Goal: Task Accomplishment & Management: Manage account settings

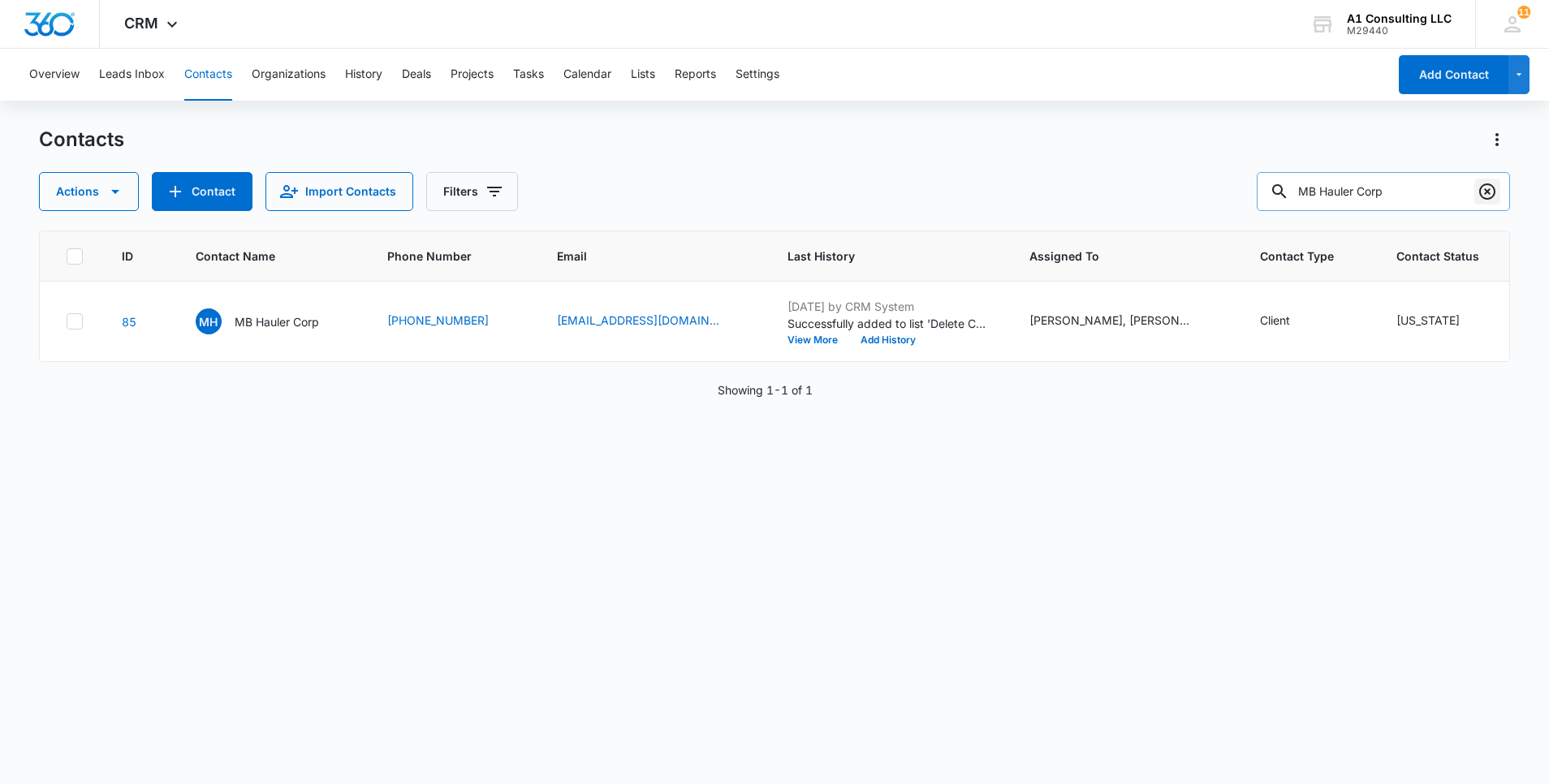
click at [1489, 184] on icon "Clear" at bounding box center [1487, 191] width 16 height 16
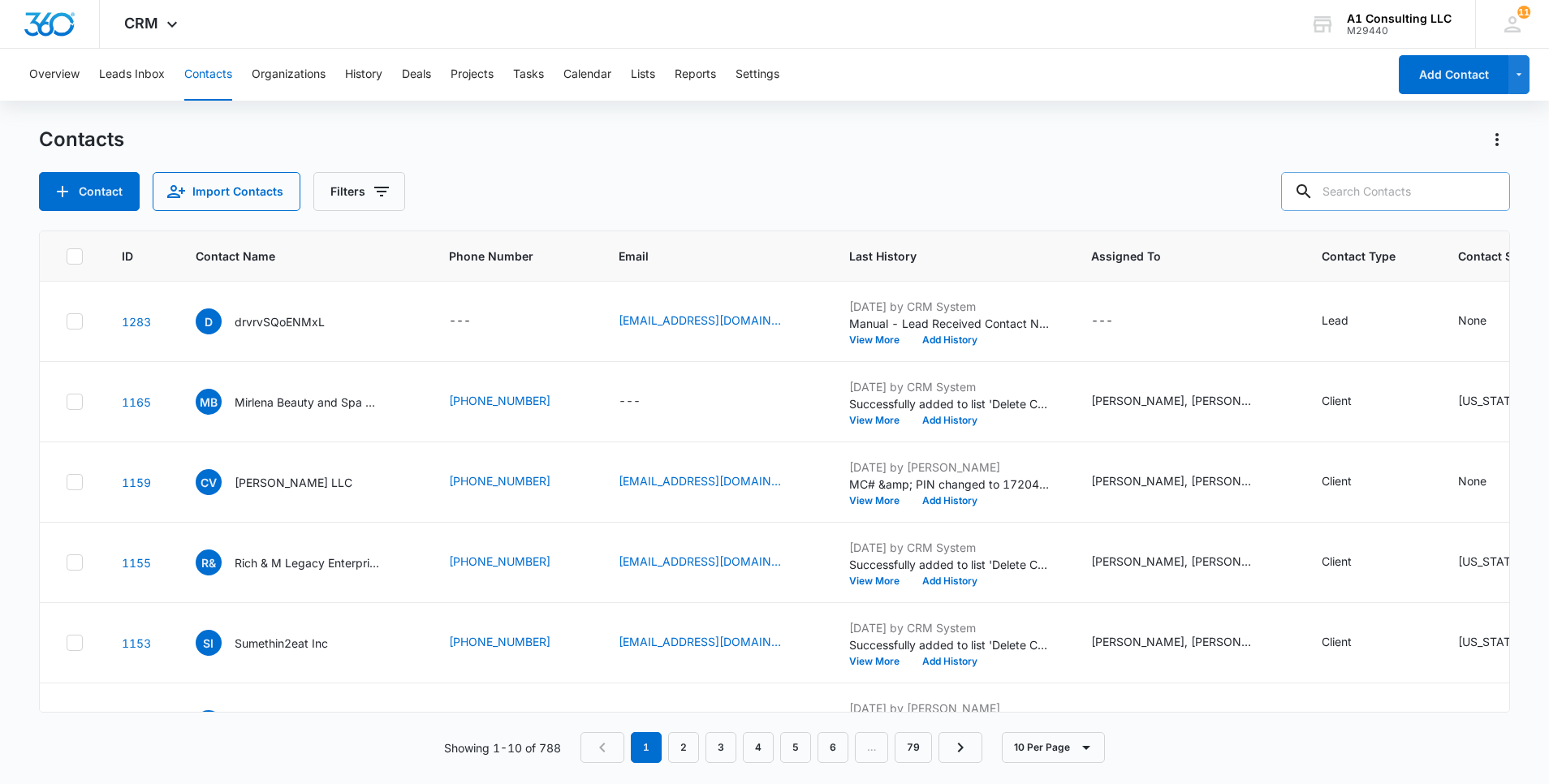
paste input "RVS Transport Inc"
type input "RVS Transport Inc"
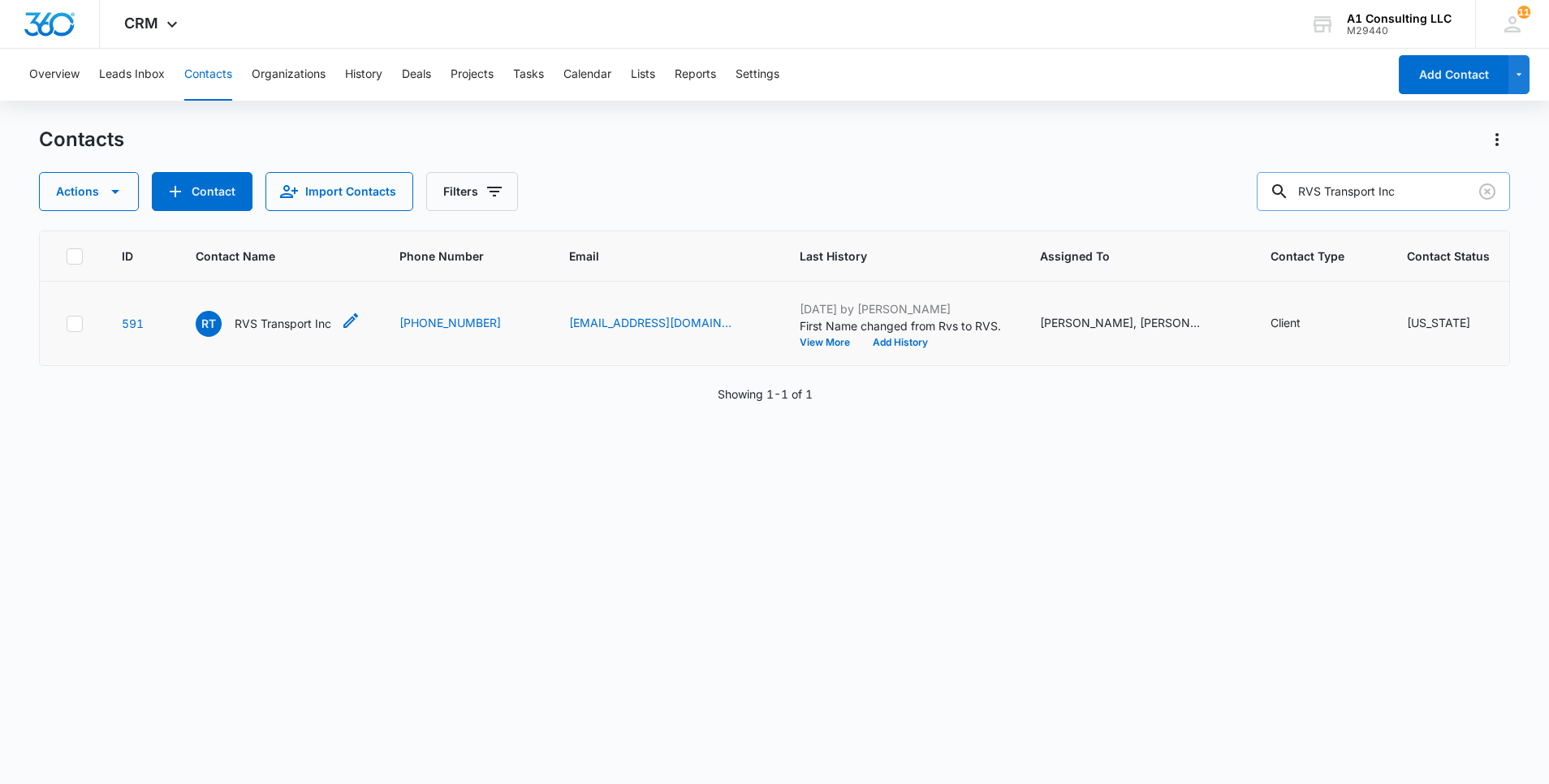
click at [289, 332] on p "RVS Transport Inc" at bounding box center [283, 323] width 97 height 17
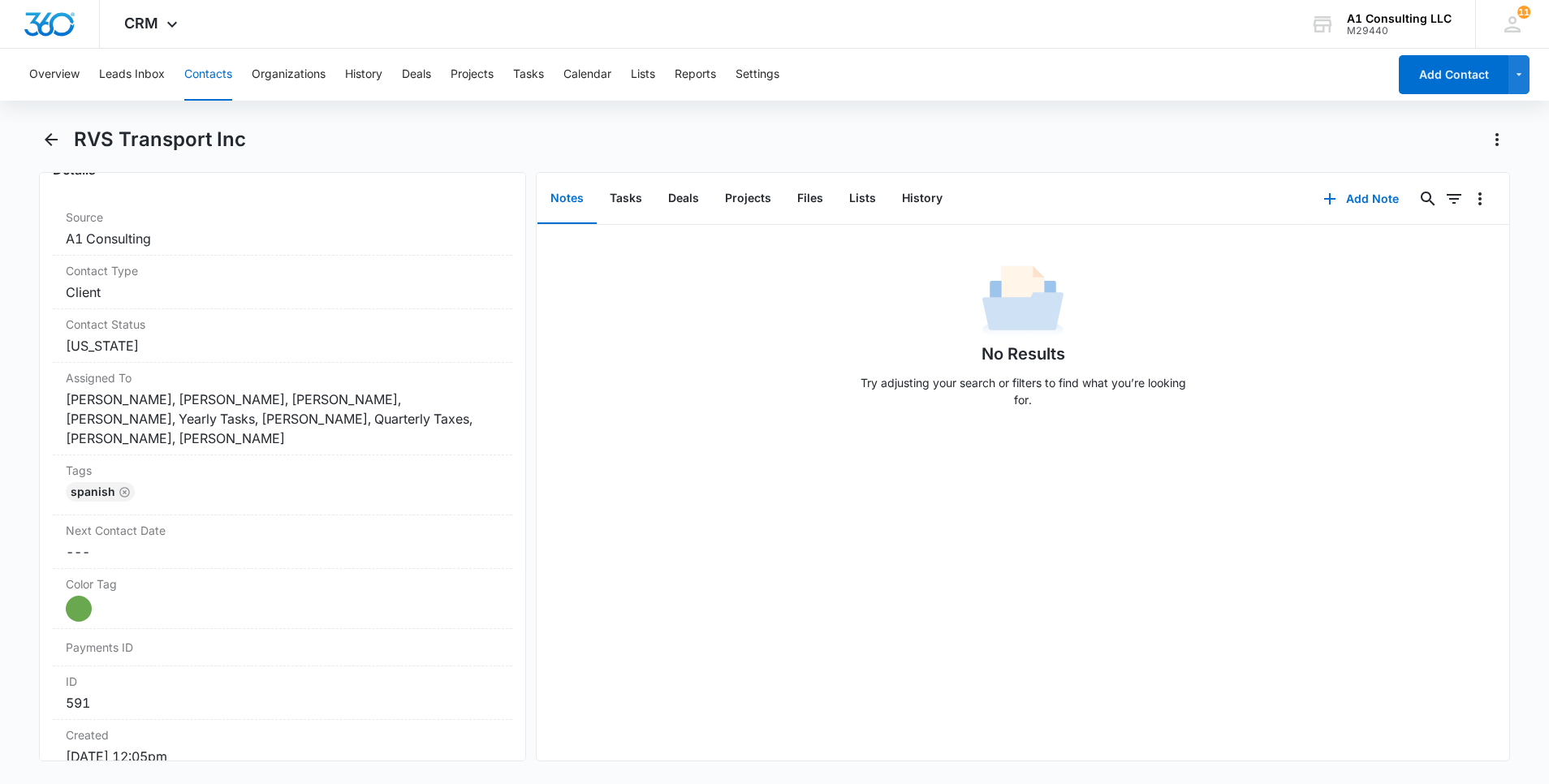
scroll to position [641, 0]
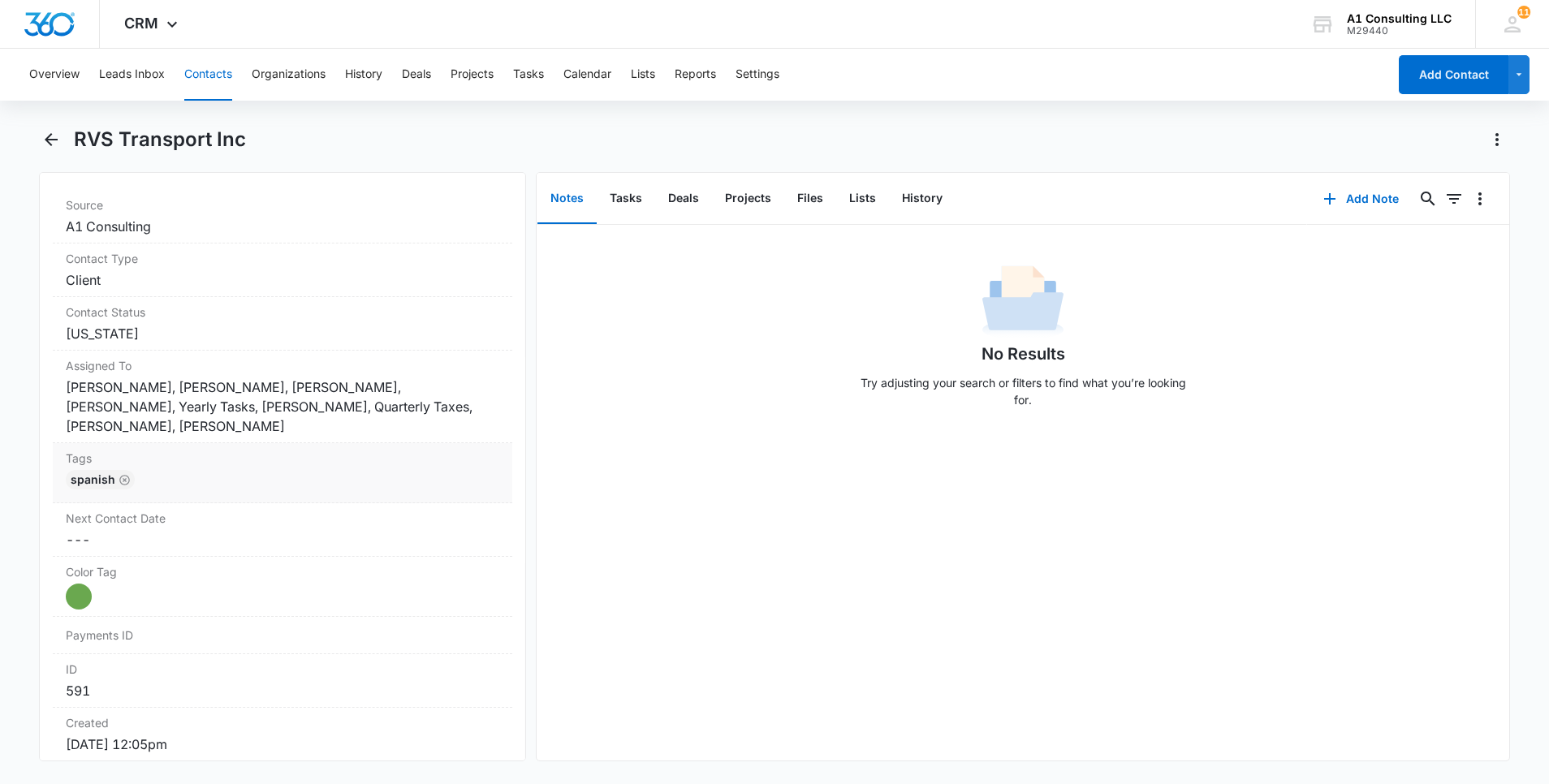
click at [344, 475] on div "Spanish" at bounding box center [282, 483] width 433 height 26
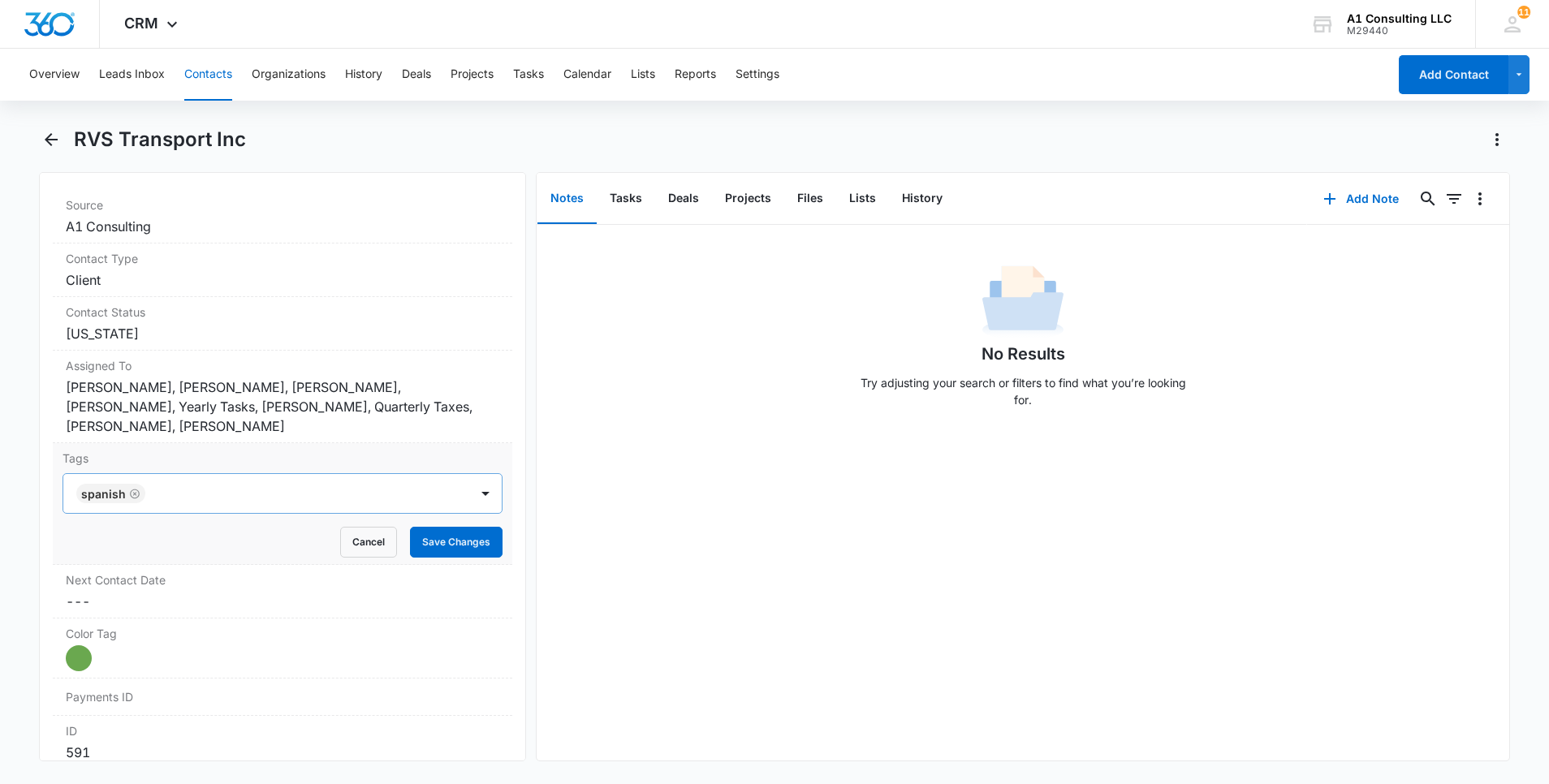
click at [348, 491] on div at bounding box center [309, 494] width 317 height 23
type input "gh"
click at [116, 577] on p "GHL Conversion" at bounding box center [125, 581] width 86 height 17
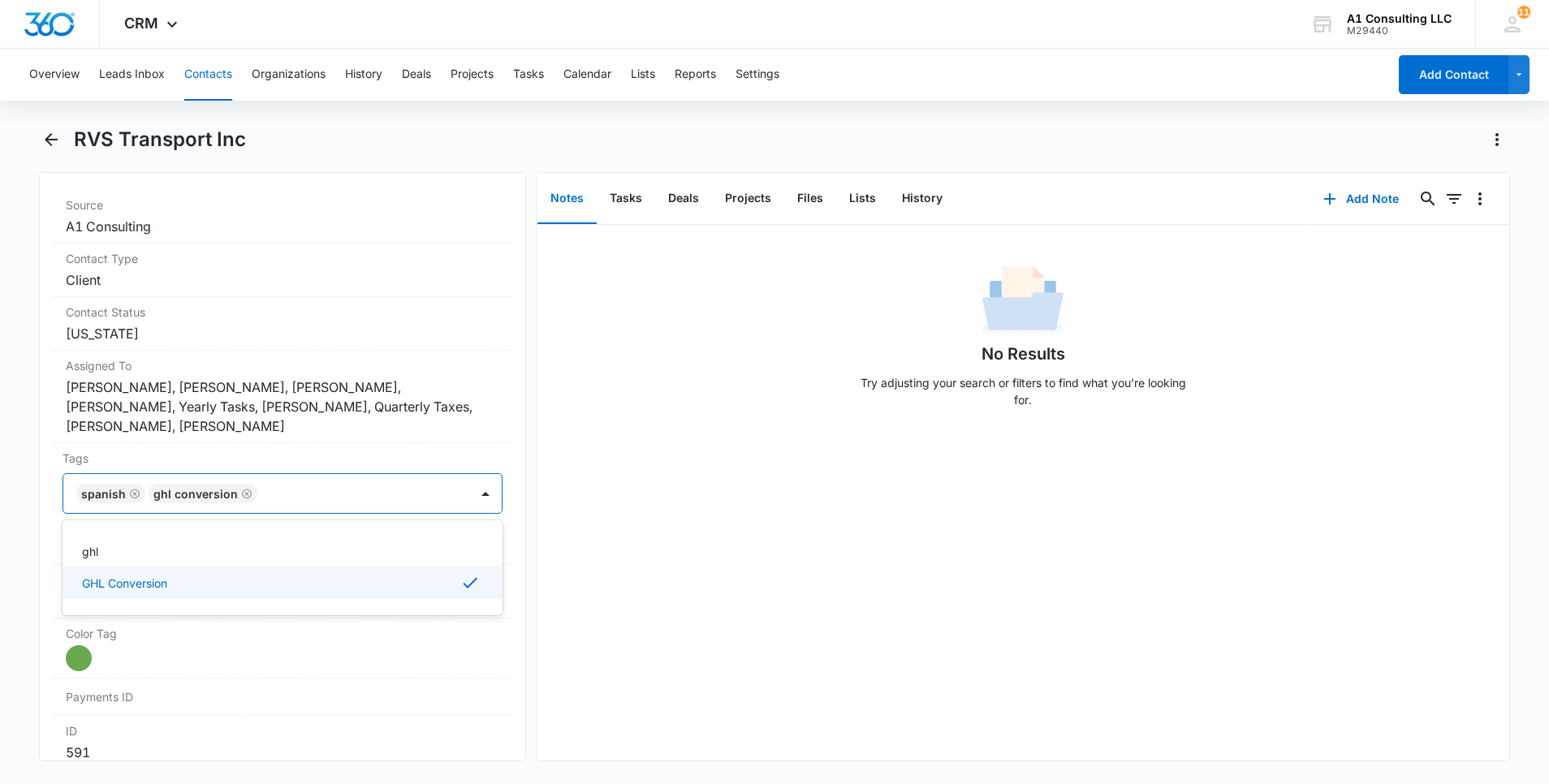
drag, startPoint x: 24, startPoint y: 559, endPoint x: 40, endPoint y: 553, distance: 17.1
click at [25, 558] on main "RVS Transport Inc Remove RT RVS Transport Inc Contact Info Name Cancel Save Cha…" at bounding box center [774, 454] width 1549 height 654
click at [468, 546] on button "Save Changes" at bounding box center [456, 542] width 93 height 31
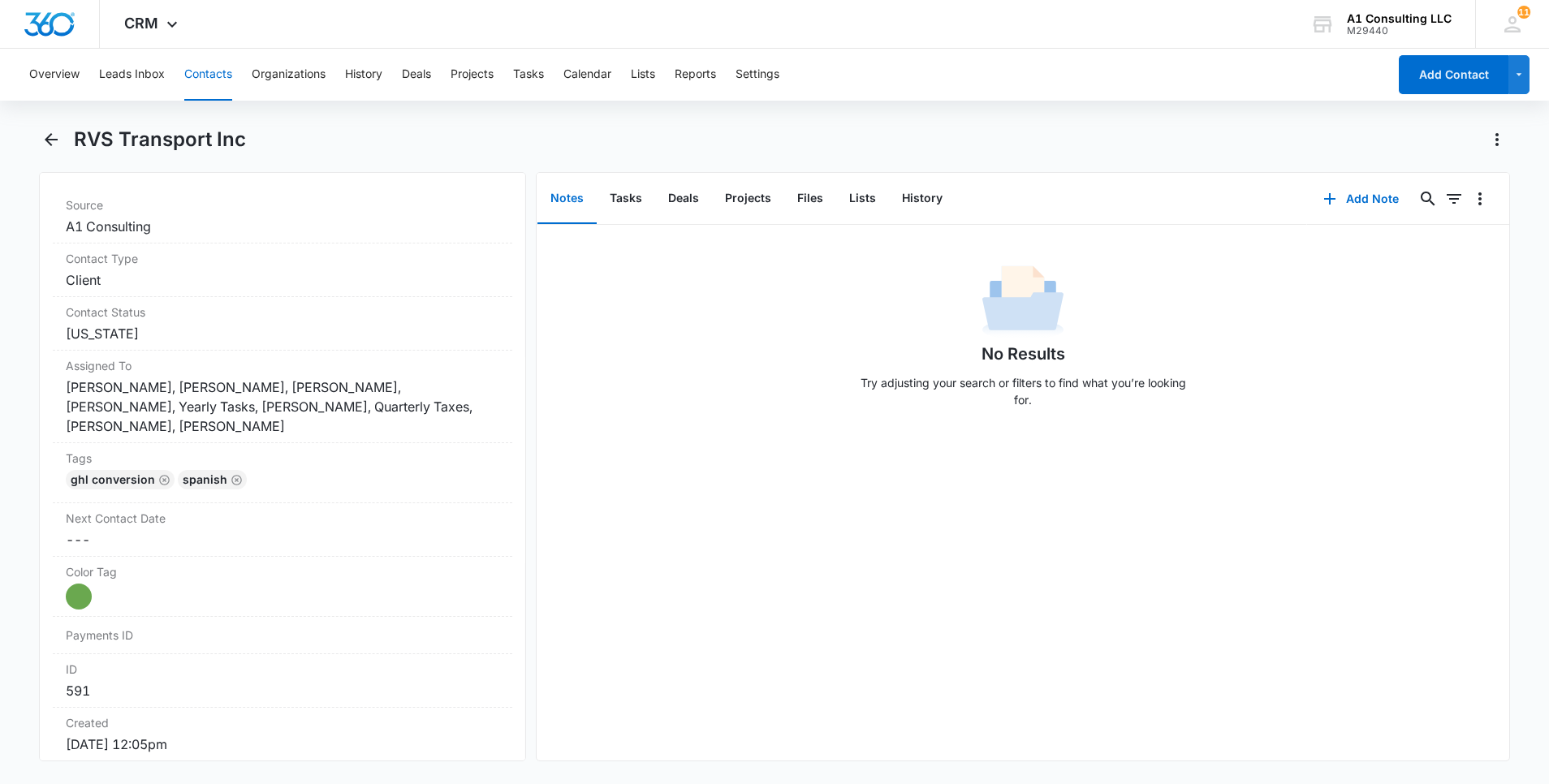
click at [229, 70] on button "Contacts" at bounding box center [208, 74] width 48 height 52
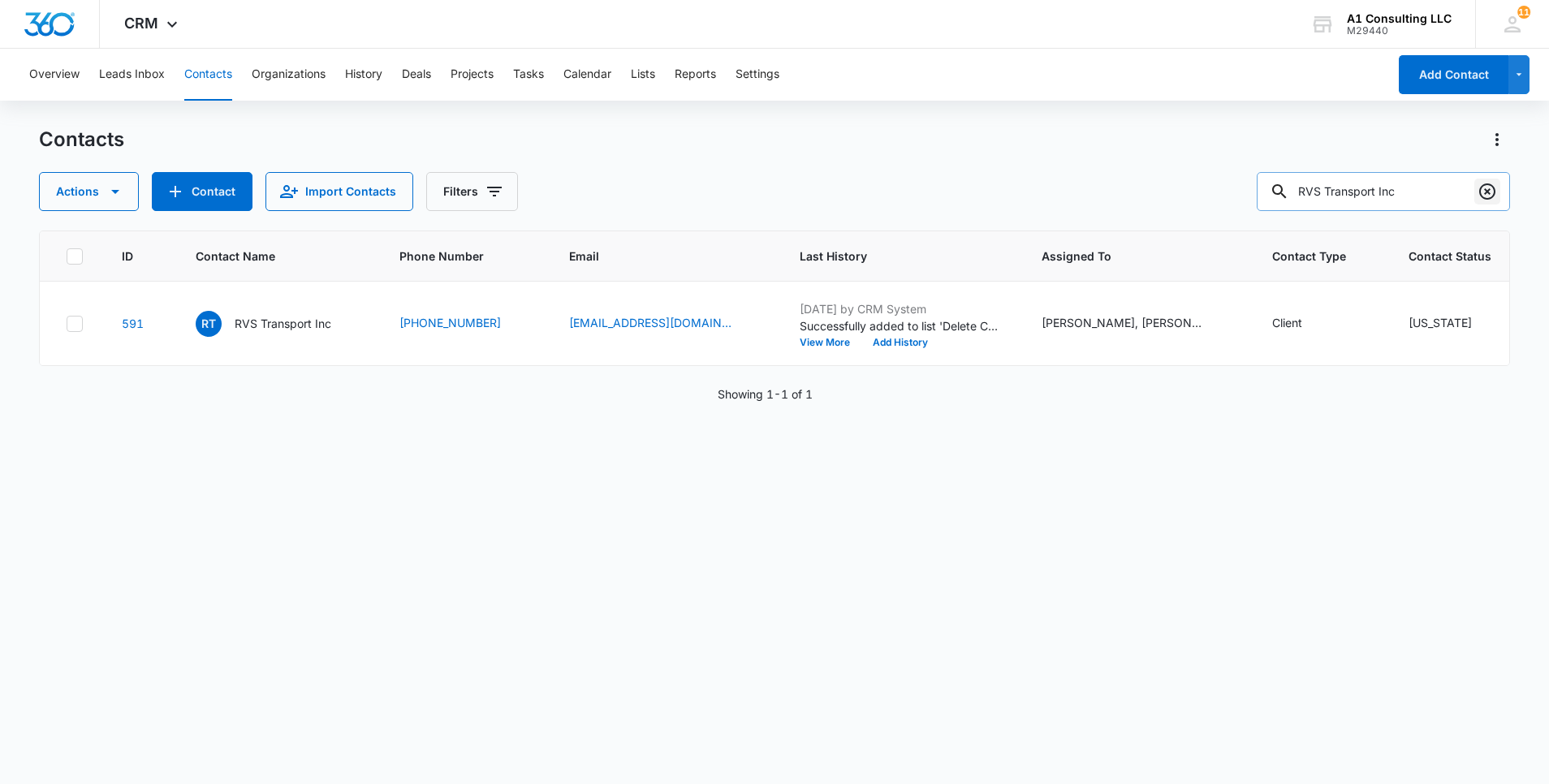
click at [1484, 196] on icon "Clear" at bounding box center [1487, 191] width 20 height 20
